Goal: Task Accomplishment & Management: Use online tool/utility

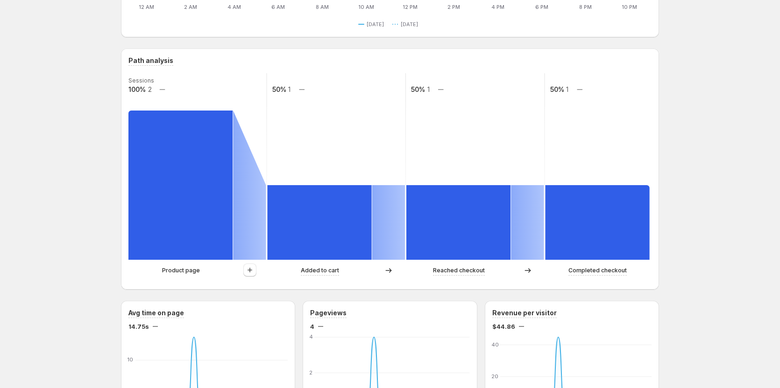
scroll to position [187, 0]
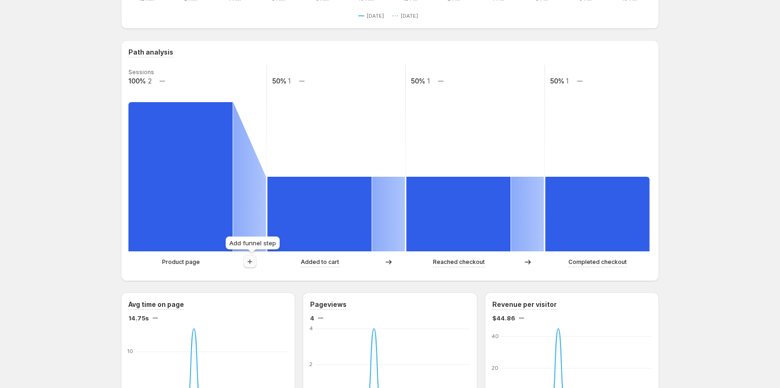
click at [251, 262] on icon "button" at bounding box center [249, 261] width 9 height 9
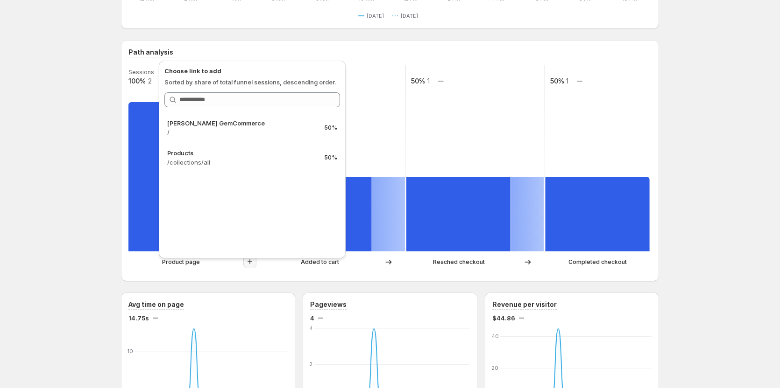
click at [62, 185] on div "Ullam ut non reprehenderit.. This page is ready Ullam ut non reprehenderit. Cre…" at bounding box center [390, 383] width 780 height 1141
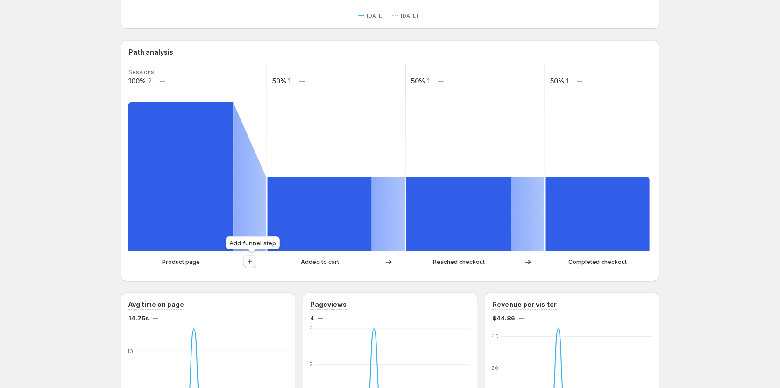
click at [249, 261] on icon "button" at bounding box center [249, 261] width 9 height 9
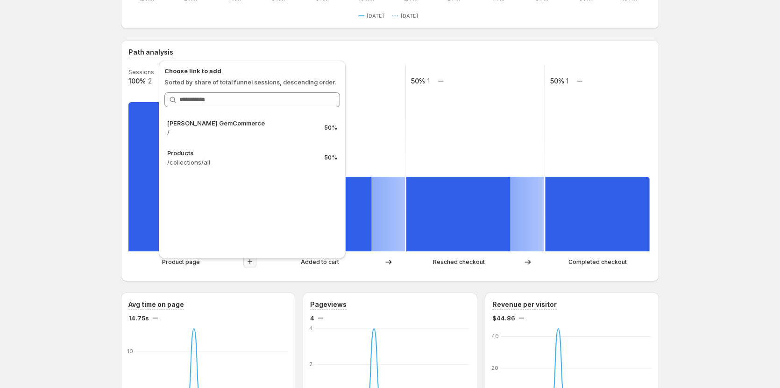
click at [103, 201] on div "Ullam ut non reprehenderit.. This page is ready Ullam ut non reprehenderit. Cre…" at bounding box center [390, 383] width 780 height 1141
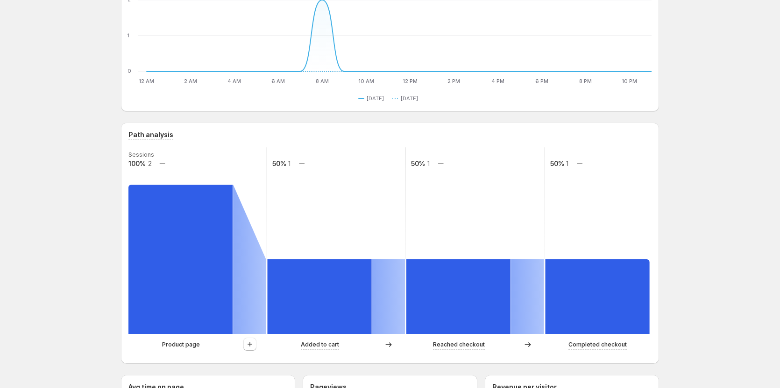
scroll to position [93, 0]
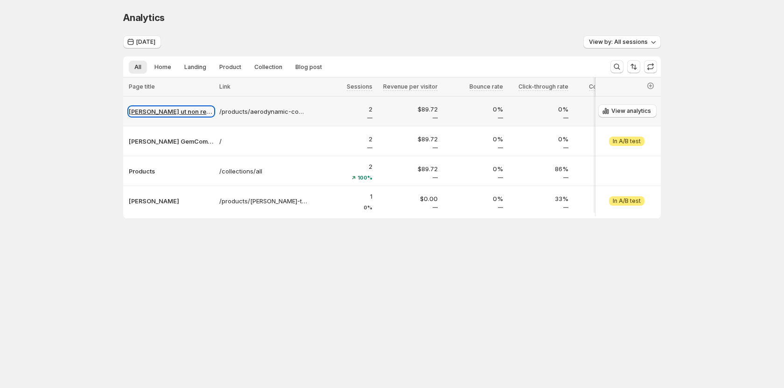
click at [149, 115] on p "Ullam ut non reprehenderit." at bounding box center [171, 111] width 85 height 9
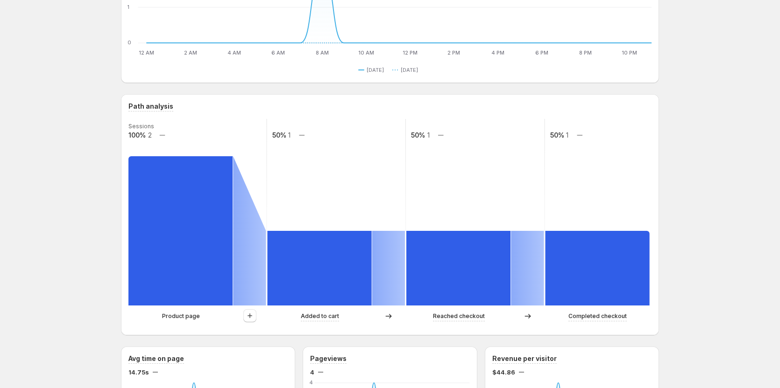
scroll to position [140, 0]
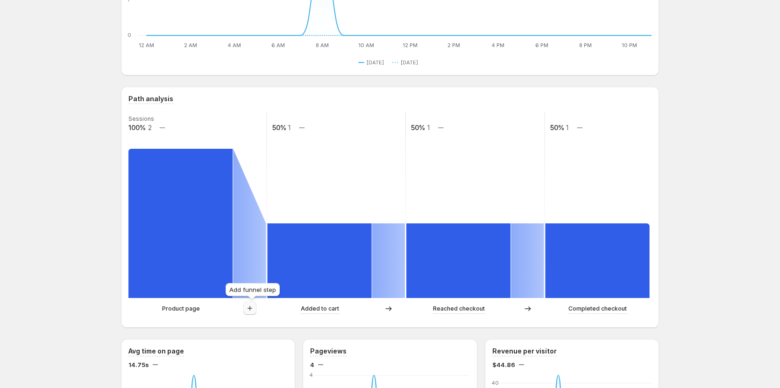
click at [254, 311] on icon "button" at bounding box center [249, 308] width 9 height 9
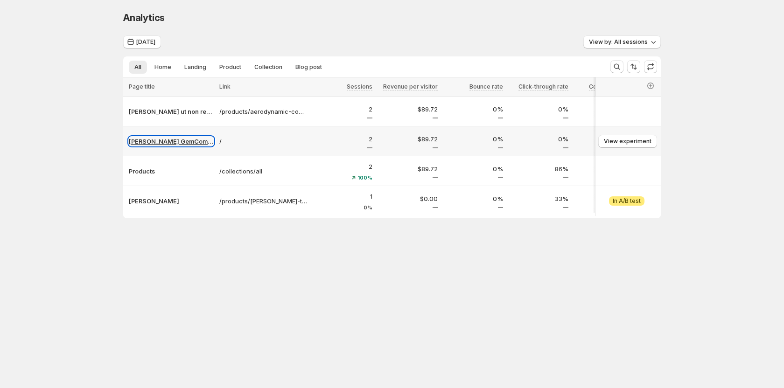
click at [154, 145] on p "Tanya GemCommerce" at bounding box center [171, 141] width 85 height 9
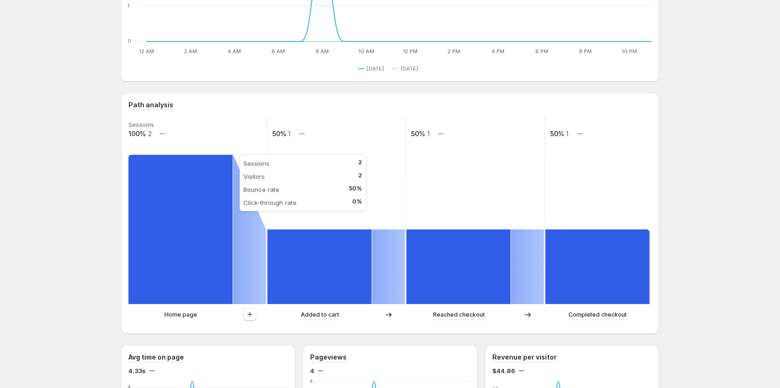
scroll to position [187, 0]
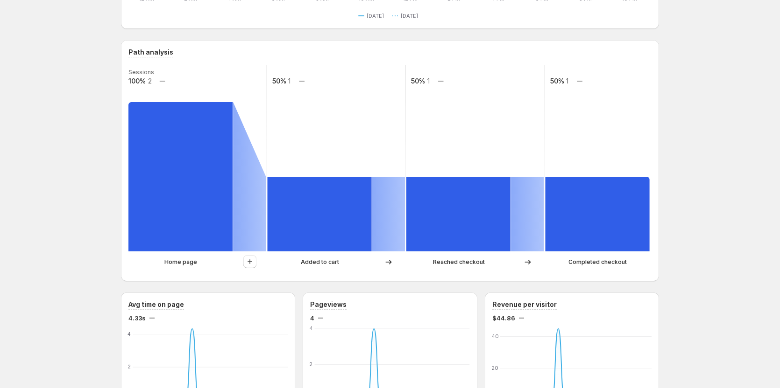
click at [79, 247] on div "Tanya GemCommerce. This page is ready Tanya GemCommerce Create experiment Today…" at bounding box center [390, 383] width 780 height 1141
click at [67, 108] on div "Tanya GemCommerce. This page is ready Tanya GemCommerce Create experiment Today…" at bounding box center [390, 383] width 780 height 1141
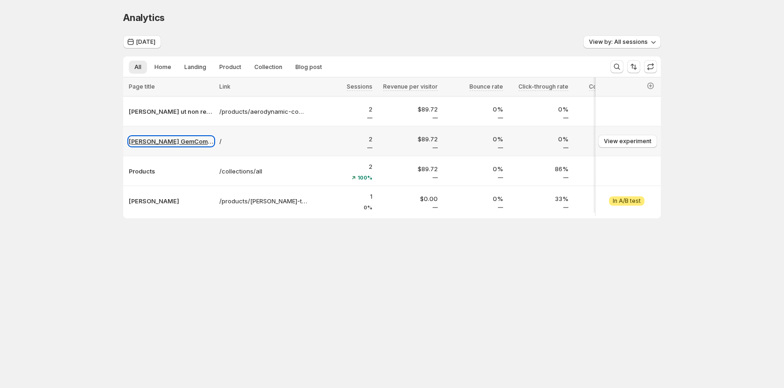
click at [169, 142] on p "Tanya GemCommerce" at bounding box center [171, 141] width 85 height 9
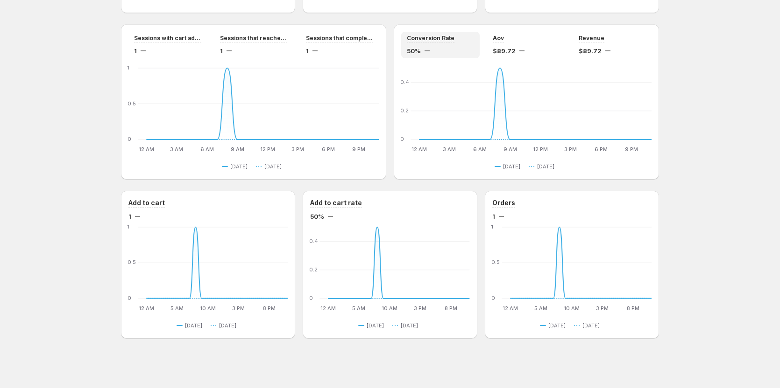
scroll to position [752, 0]
